Goal: Information Seeking & Learning: Compare options

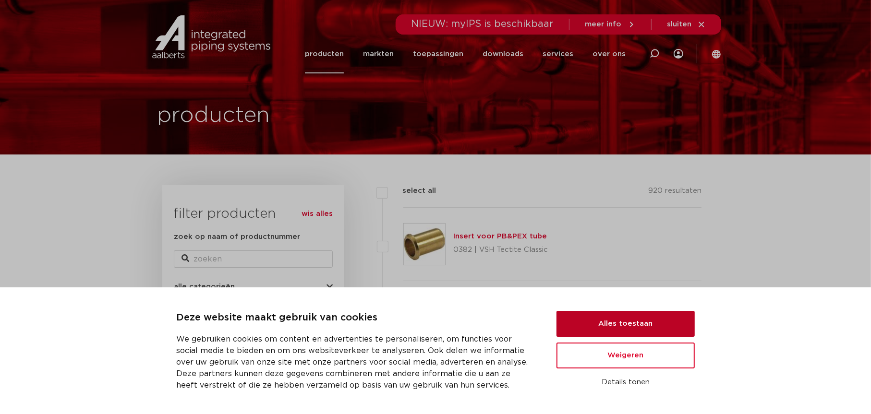
click at [614, 323] on button "Alles toestaan" at bounding box center [626, 324] width 138 height 26
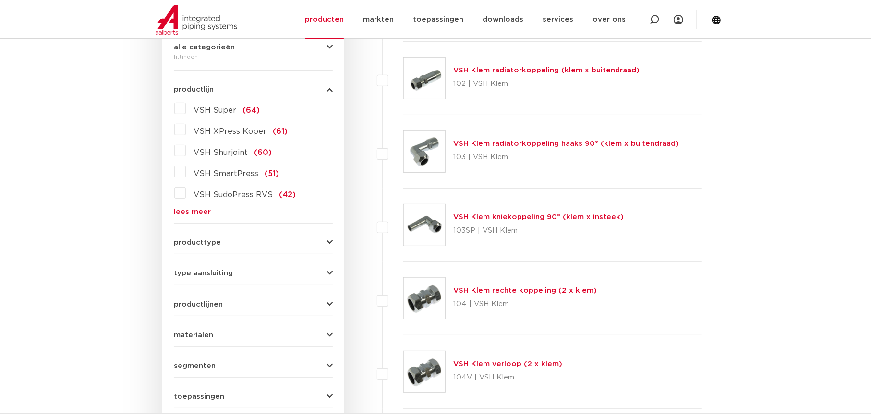
scroll to position [240, 0]
click at [222, 235] on div "producttype demontabel (179) meerdelig (62) accessoires (fittings) (49) voordee…" at bounding box center [253, 238] width 159 height 15
click at [209, 239] on span "producttype" at bounding box center [197, 242] width 47 height 7
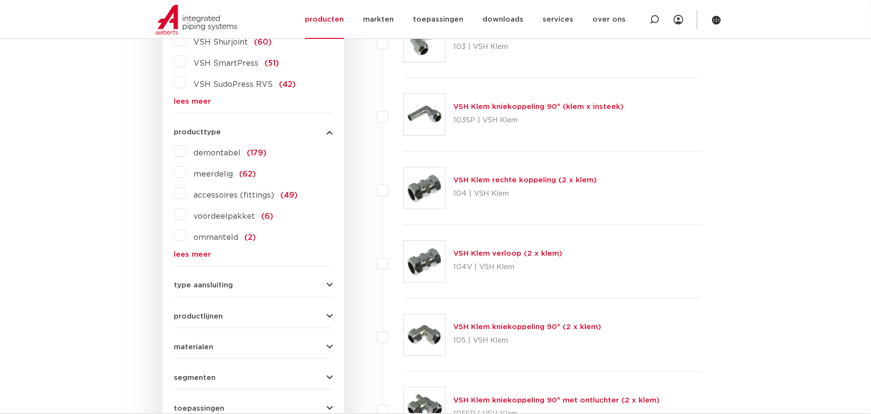
scroll to position [384, 0]
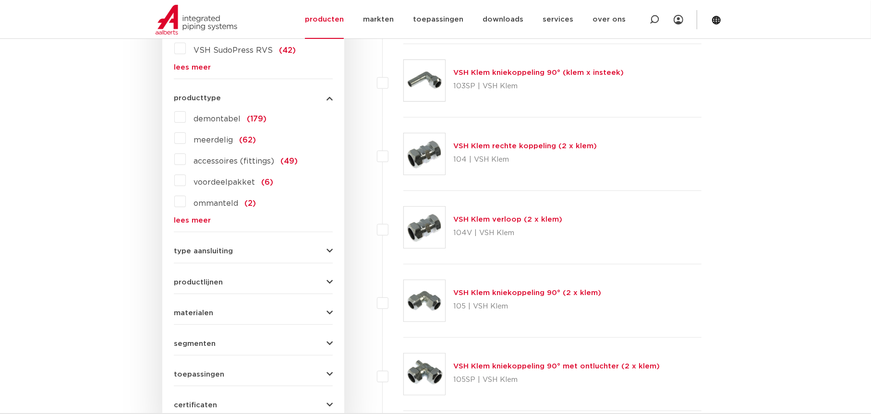
click at [180, 250] on span "type aansluiting" at bounding box center [203, 251] width 59 height 7
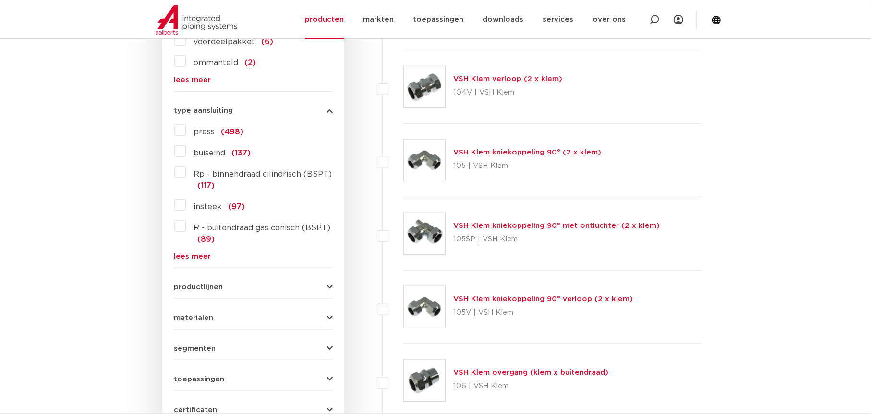
scroll to position [528, 0]
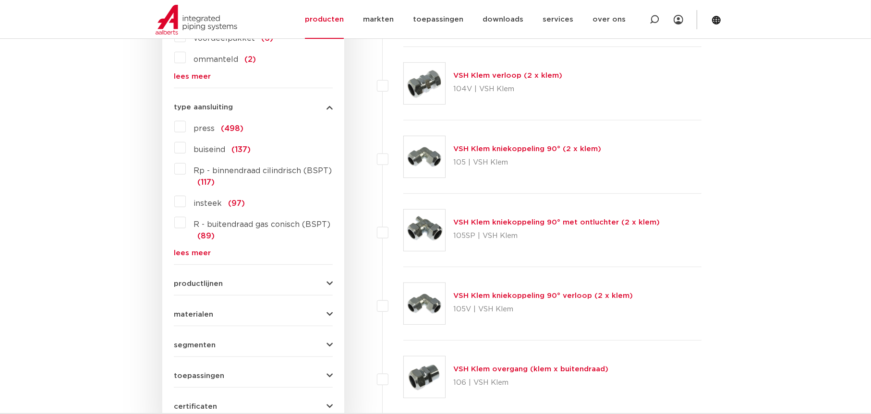
click at [186, 225] on label "R - buitendraad gas conisch (BSPT) (89)" at bounding box center [259, 228] width 147 height 27
click at [0, 0] on input "R - buitendraad gas conisch (BSPT) (89)" at bounding box center [0, 0] width 0 height 0
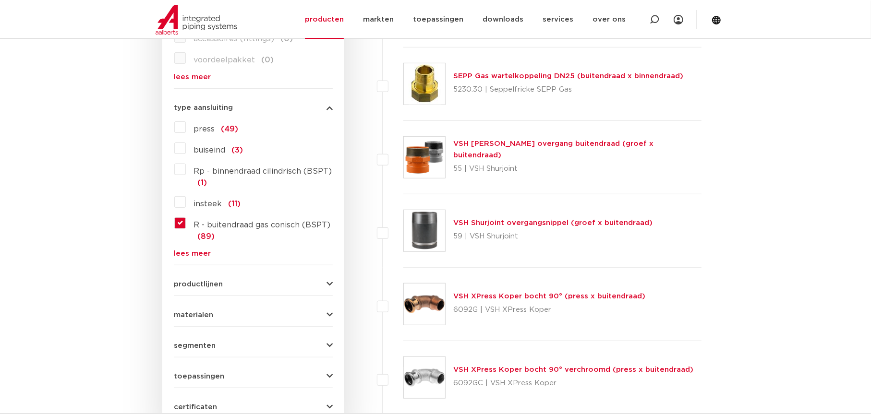
scroll to position [528, 0]
click at [196, 77] on link "lees meer" at bounding box center [253, 76] width 159 height 7
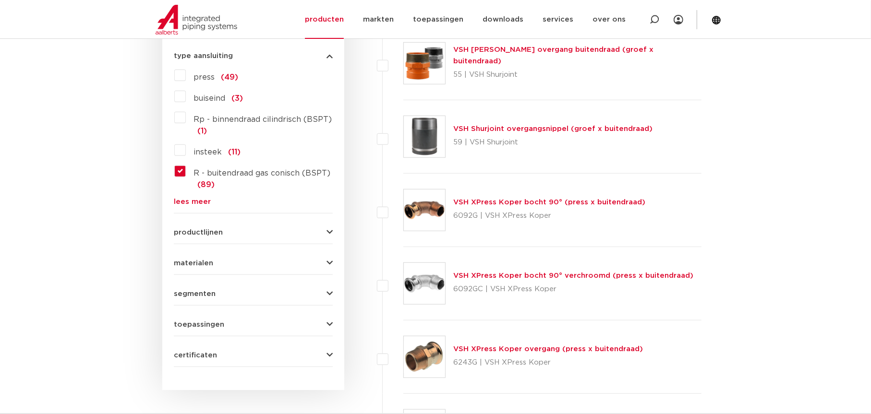
scroll to position [624, 0]
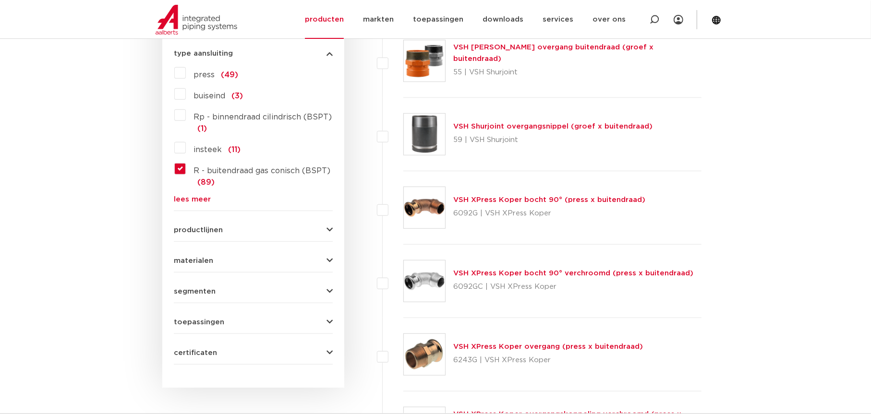
click at [200, 199] on link "lees meer" at bounding box center [253, 199] width 159 height 7
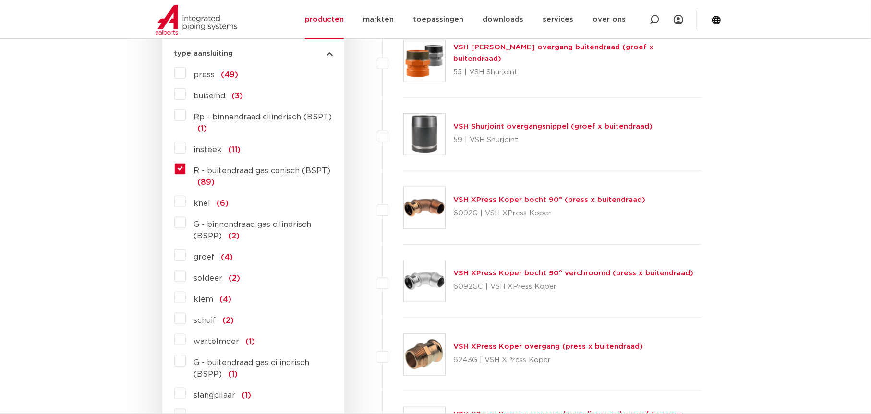
click at [186, 170] on label "R - buitendraad gas conisch (BSPT) (89)" at bounding box center [259, 174] width 147 height 27
click at [0, 0] on input "R - buitendraad gas conisch (BSPT) (89)" at bounding box center [0, 0] width 0 height 0
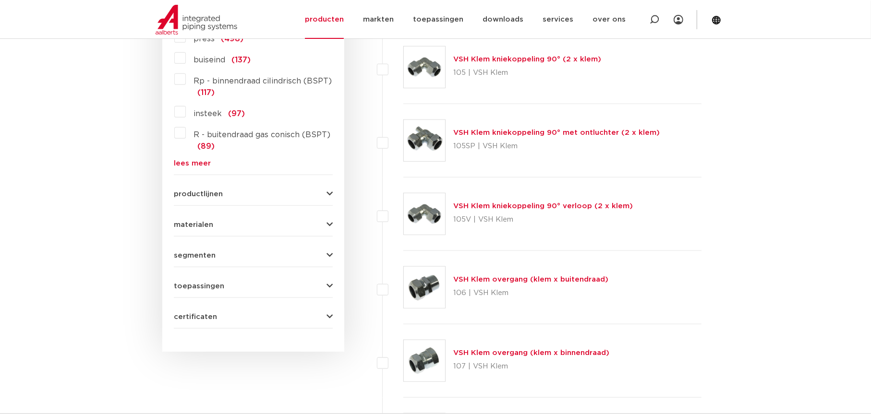
scroll to position [624, 0]
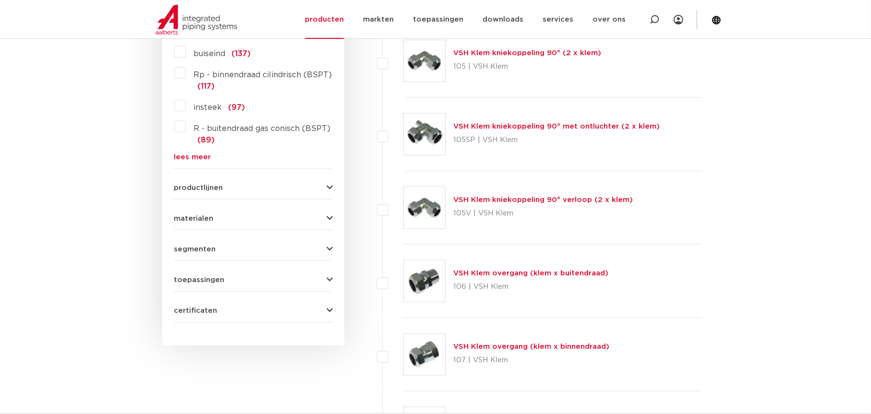
click at [179, 158] on link "lees meer" at bounding box center [253, 157] width 159 height 7
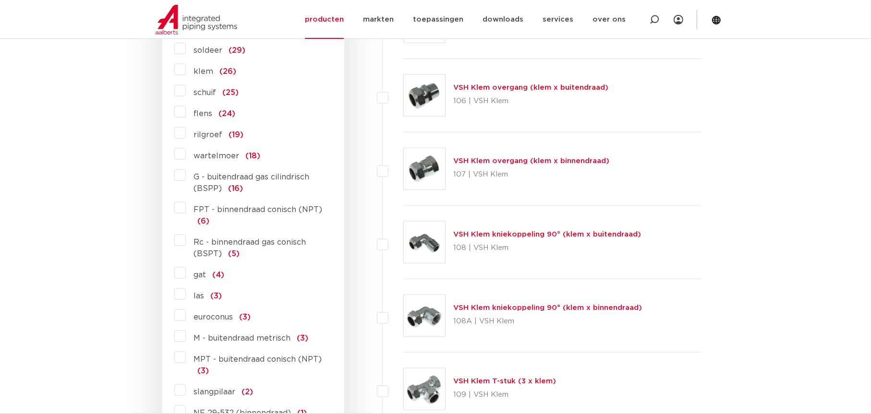
scroll to position [816, 0]
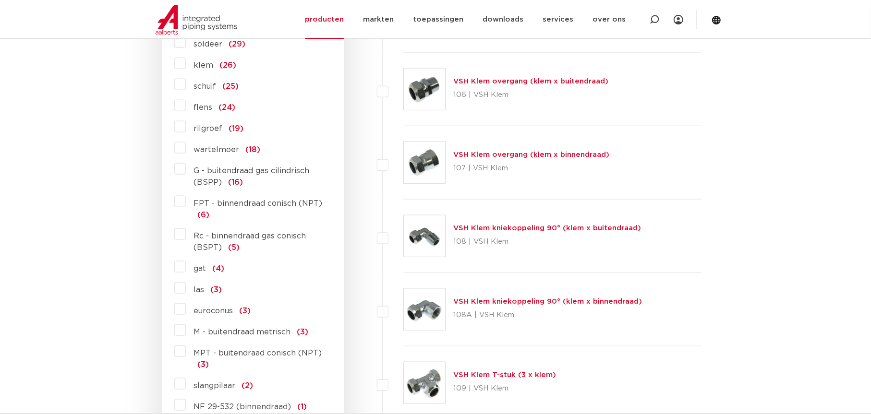
click at [186, 171] on label "G - buitendraad gas cilindrisch (BSPP) (16)" at bounding box center [259, 174] width 147 height 27
click at [0, 0] on input "G - buitendraad gas cilindrisch (BSPP) (16)" at bounding box center [0, 0] width 0 height 0
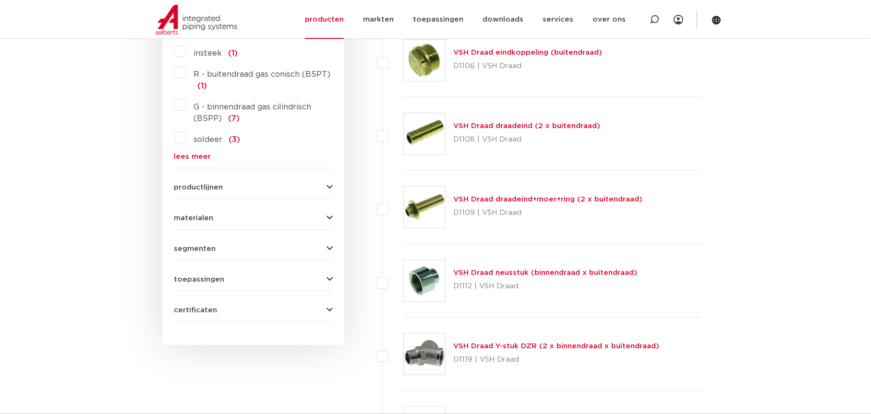
scroll to position [624, 0]
click at [482, 125] on link "VSH Draad draadeind (2 x buitendraad)" at bounding box center [526, 126] width 147 height 7
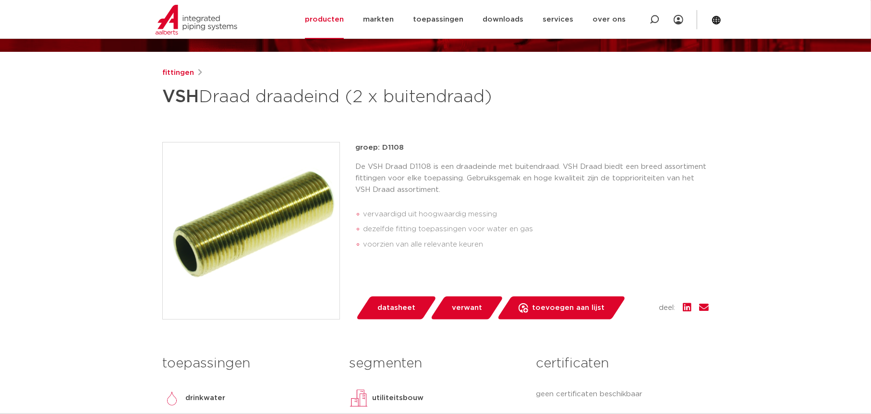
scroll to position [48, 0]
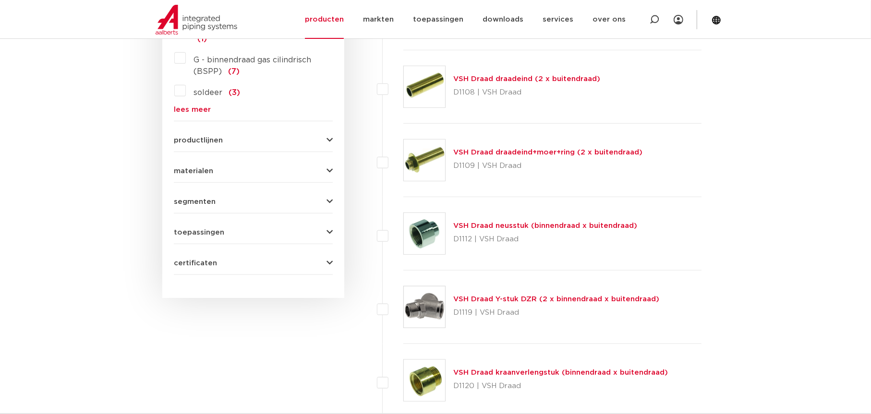
scroll to position [671, 0]
click at [539, 152] on link "VSH Draad draadeind+moer+ring (2 x buitendraad)" at bounding box center [547, 153] width 189 height 7
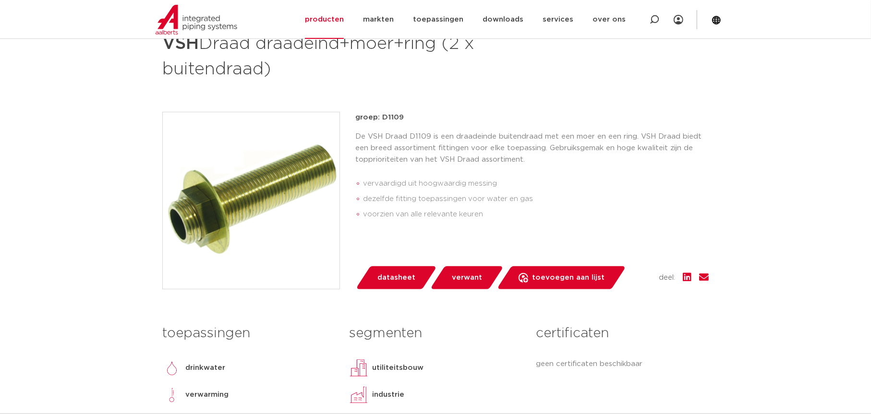
scroll to position [240, 0]
